Goal: Information Seeking & Learning: Learn about a topic

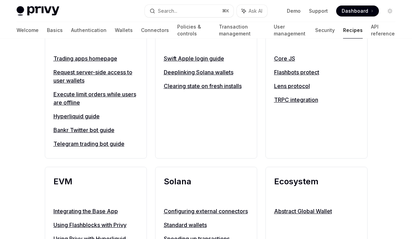
scroll to position [680, 0]
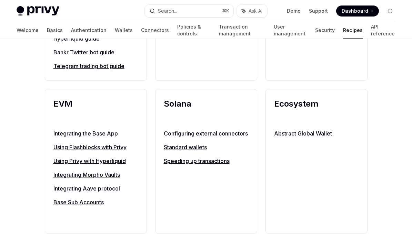
click at [97, 176] on link "Integrating Morpho Vaults" at bounding box center [95, 175] width 85 height 8
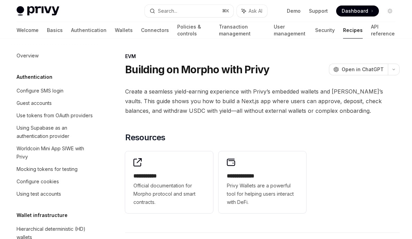
scroll to position [917, 0]
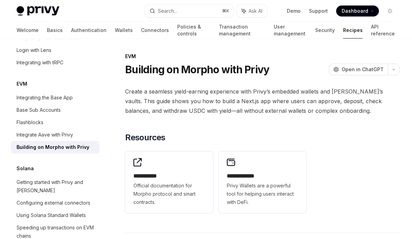
click at [217, 98] on span "Create a seamless yield-earning experience with Privy’s embedded wallets and Mo…" at bounding box center [262, 101] width 274 height 29
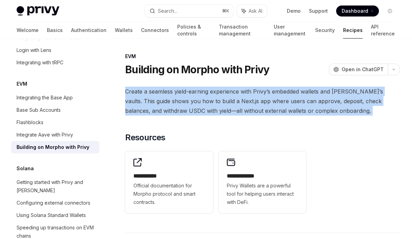
click at [217, 98] on span "Create a seamless yield-earning experience with Privy’s embedded wallets and Mo…" at bounding box center [262, 101] width 274 height 29
click at [217, 102] on span "Create a seamless yield-earning experience with Privy’s embedded wallets and Mo…" at bounding box center [262, 101] width 274 height 29
